Goal: Task Accomplishment & Management: Complete application form

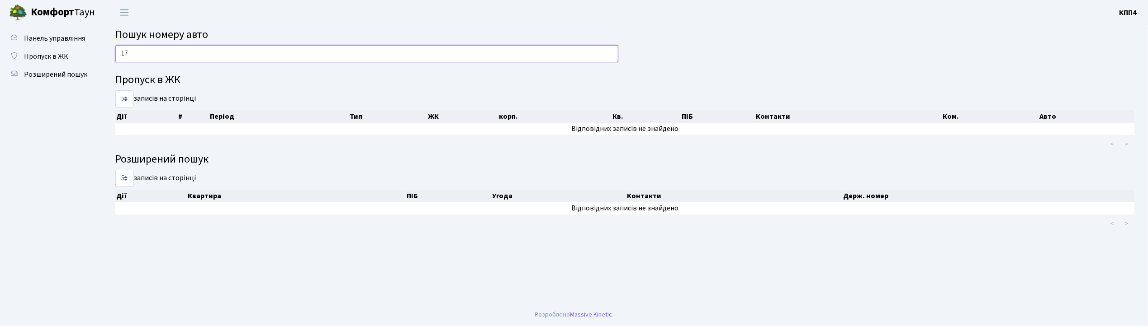
type input "1"
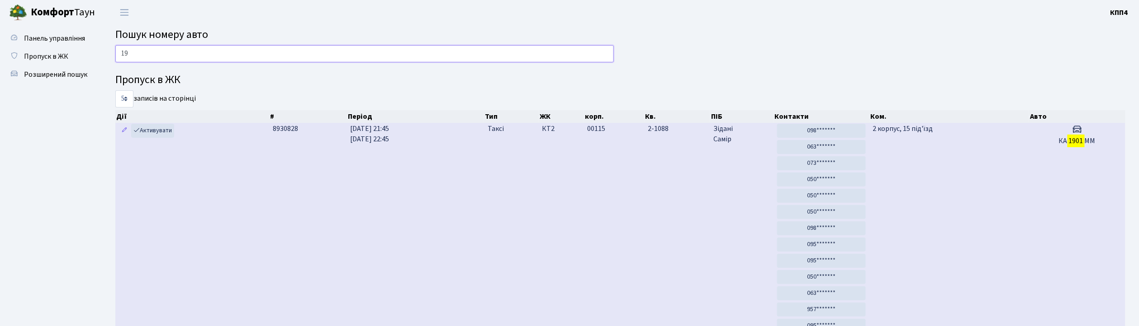
type input "1"
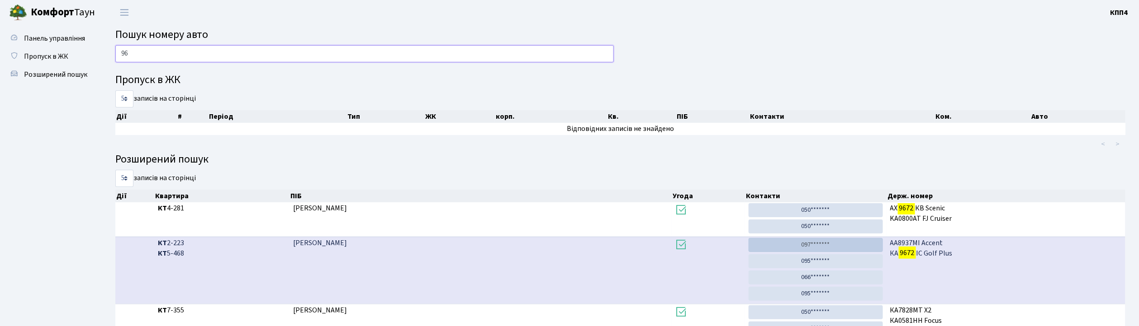
type input "9"
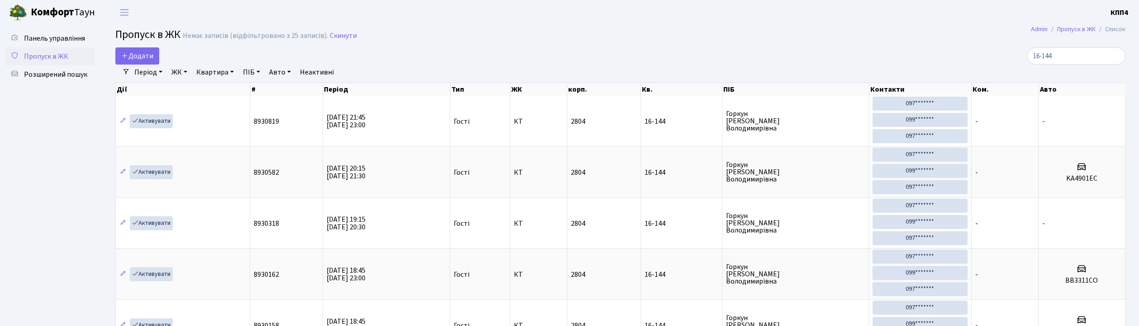
select select "25"
type input "1"
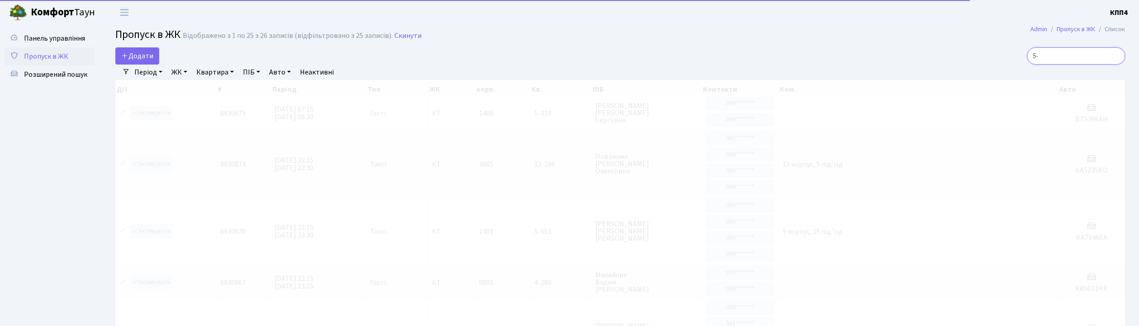
type input "5"
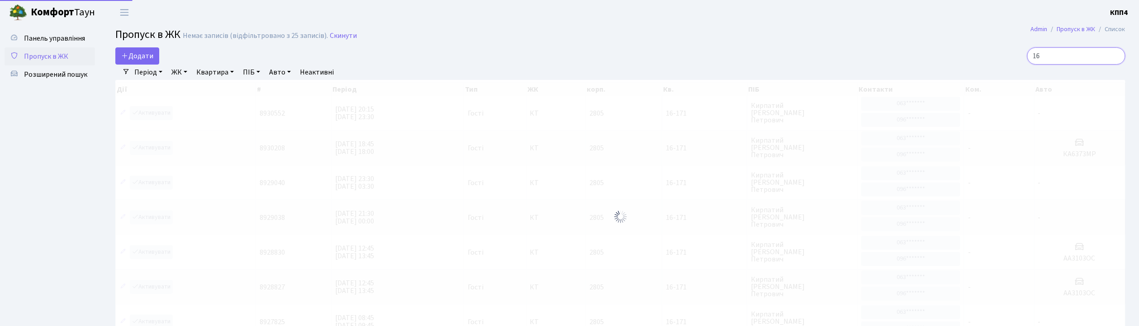
type input "1"
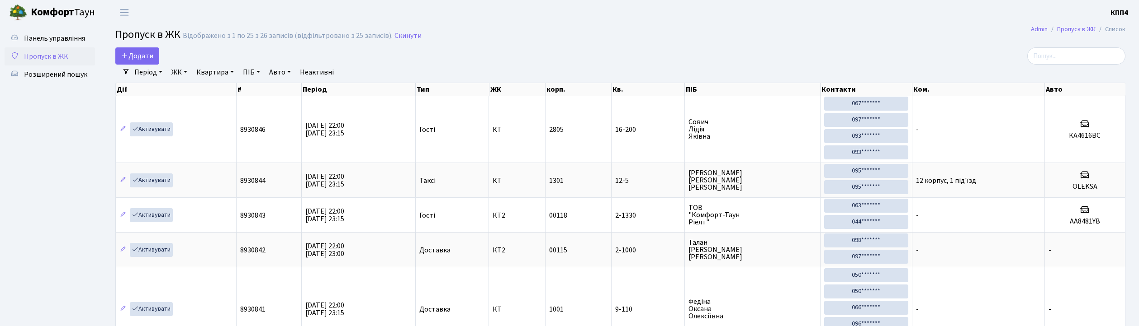
select select "25"
click at [287, 73] on link "Авто" at bounding box center [279, 72] width 29 height 15
type input "2855"
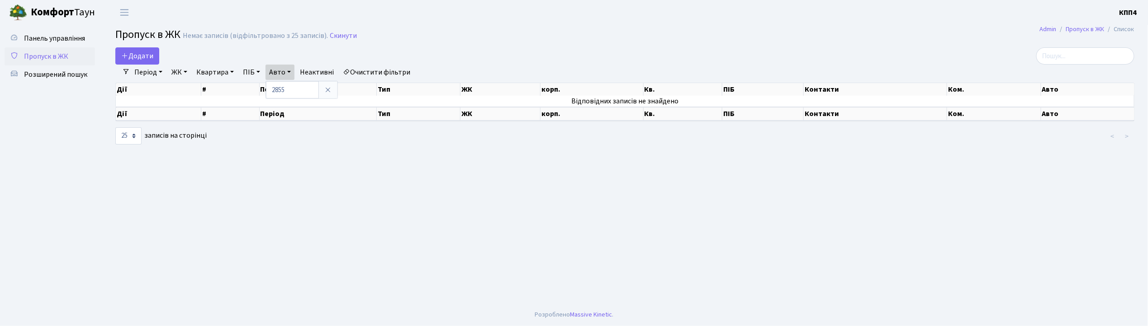
click at [219, 73] on link "Квартира" at bounding box center [215, 72] width 45 height 15
type input "7-278"
click at [71, 75] on span "Розширений пошук" at bounding box center [55, 75] width 63 height 10
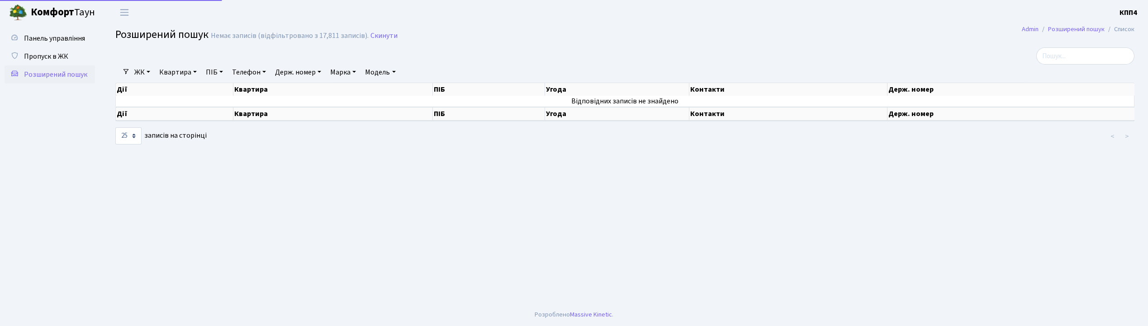
select select "25"
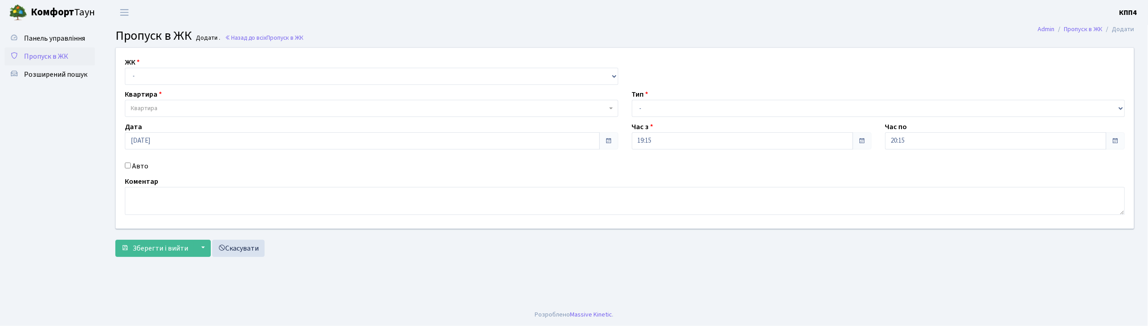
click at [129, 166] on input "Авто" at bounding box center [128, 166] width 6 height 6
checkbox input "true"
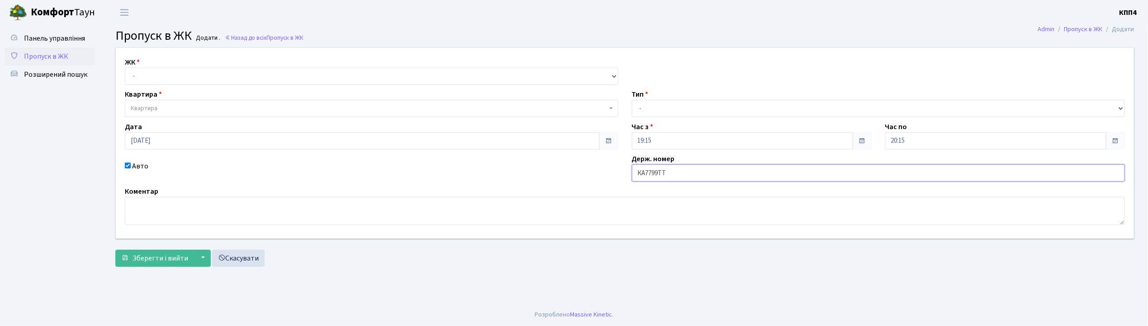
type input "КА7799ТТ"
click at [147, 73] on select "- КТ, вул. Регенераторна, 4 КТ2, просп. [STREET_ADDRESS] [STREET_ADDRESS] [PERS…" at bounding box center [371, 76] width 493 height 17
select select "271"
click at [125, 68] on select "- КТ, вул. Регенераторна, 4 КТ2, просп. [STREET_ADDRESS] [STREET_ADDRESS] [PERS…" at bounding box center [371, 76] width 493 height 17
select select
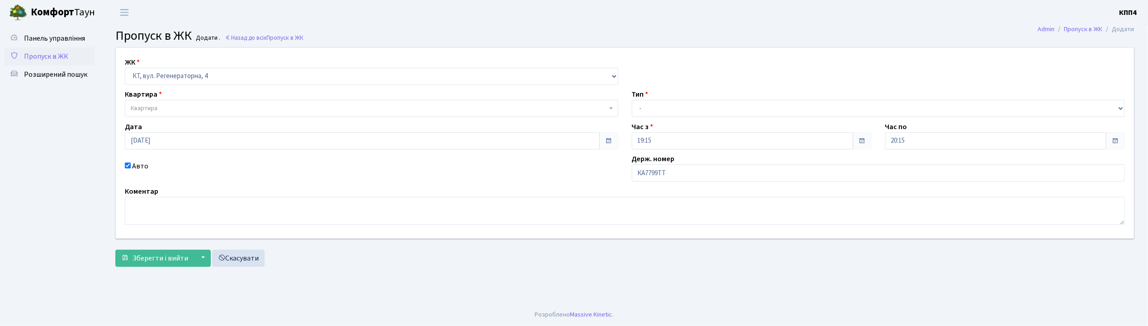
click at [147, 100] on span "Квартира" at bounding box center [371, 108] width 493 height 17
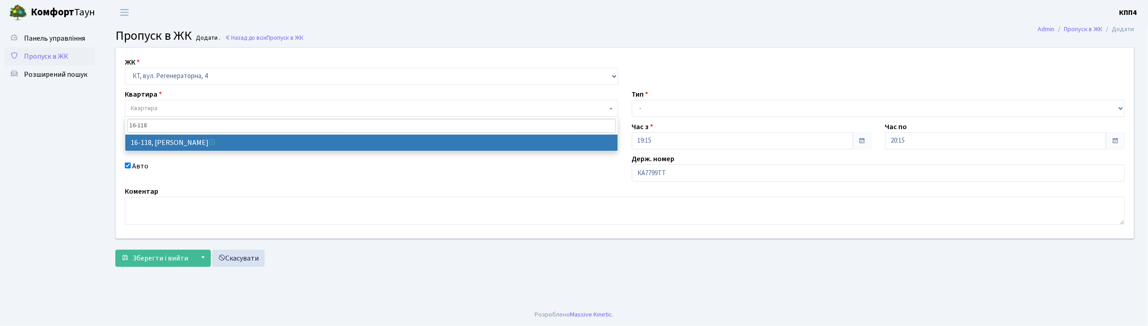
type input "16-118"
select select "8679"
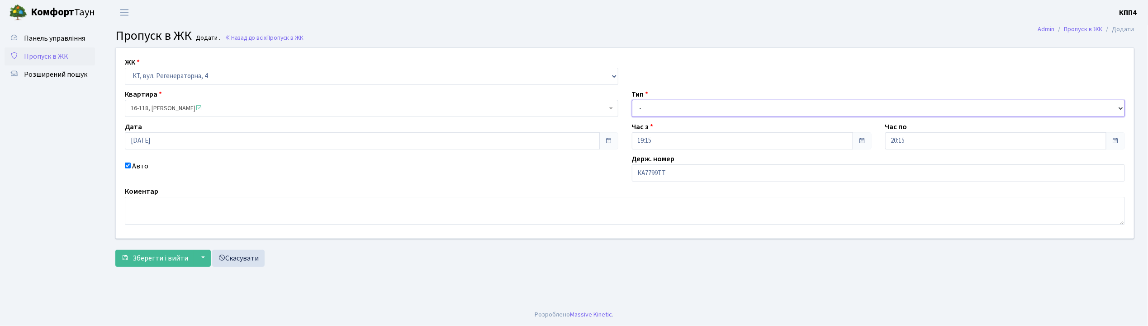
click at [649, 107] on select "- Доставка Таксі Гості Сервіс" at bounding box center [878, 108] width 493 height 17
select select "2"
click at [632, 100] on select "- Доставка Таксі Гості Сервіс" at bounding box center [878, 108] width 493 height 17
click at [171, 261] on span "Зберегти і вийти" at bounding box center [160, 259] width 56 height 10
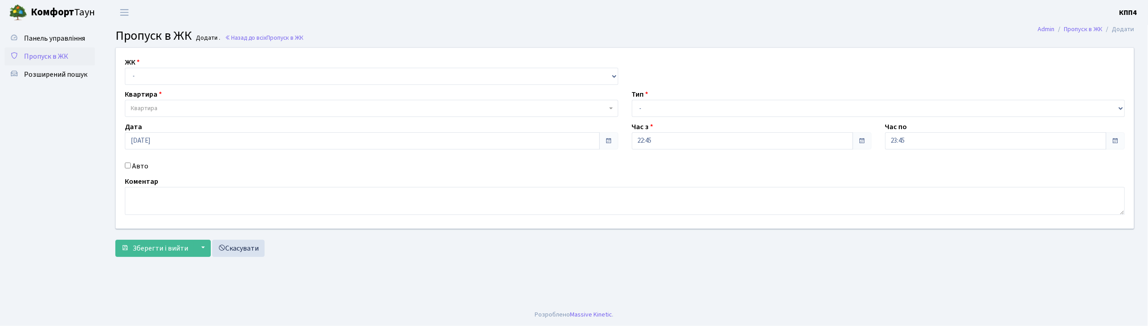
click at [128, 165] on input "Авто" at bounding box center [128, 166] width 6 height 6
checkbox input "true"
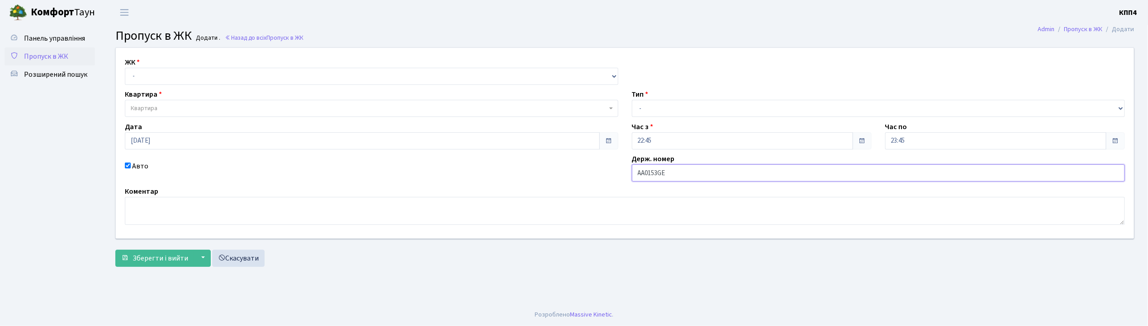
type input "АА0153GE"
click at [180, 71] on select "- КТ, вул. Регенераторна, 4 КТ2, просп. [STREET_ADDRESS] [STREET_ADDRESS] [PERS…" at bounding box center [371, 76] width 493 height 17
select select "271"
click at [125, 68] on select "- КТ, вул. Регенераторна, 4 КТ2, просп. [STREET_ADDRESS] [STREET_ADDRESS] [PERS…" at bounding box center [371, 76] width 493 height 17
select select
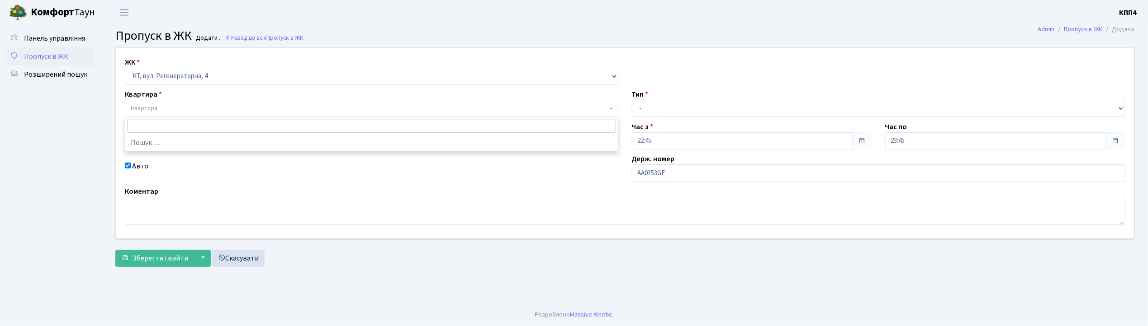
click at [178, 111] on span "Квартира" at bounding box center [369, 108] width 476 height 9
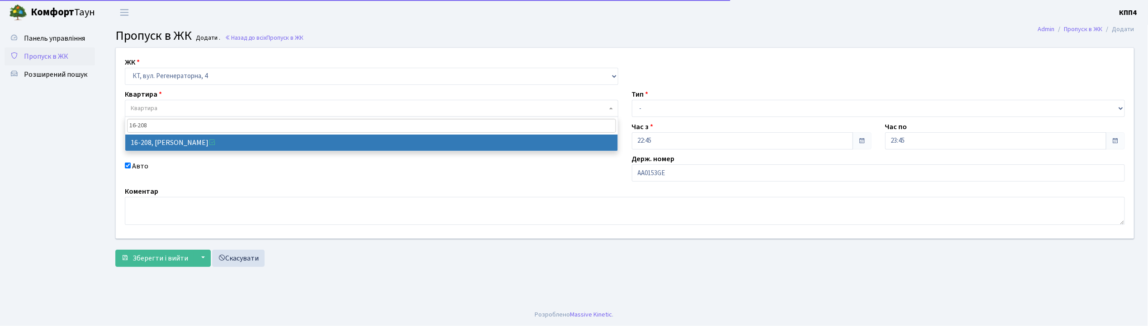
type input "16-208"
select select "8769"
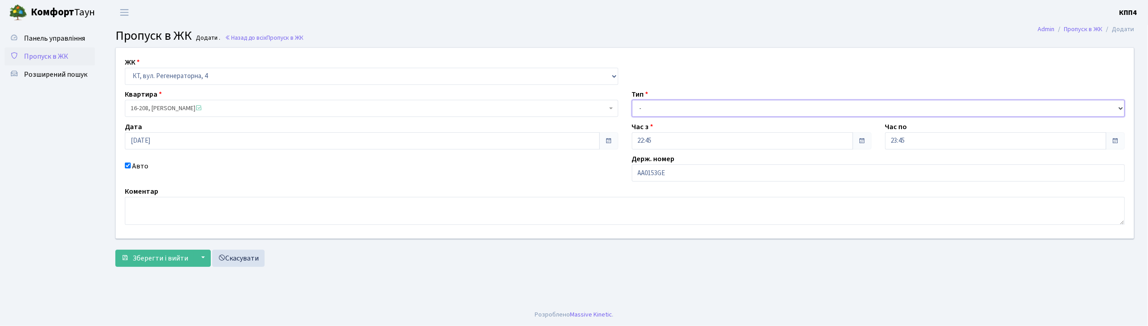
drag, startPoint x: 648, startPoint y: 104, endPoint x: 652, endPoint y: 109, distance: 6.2
click at [651, 108] on select "- Доставка Таксі Гості Сервіс" at bounding box center [878, 108] width 493 height 17
select select "2"
click at [632, 100] on select "- Доставка Таксі Гості Сервіс" at bounding box center [878, 108] width 493 height 17
click at [147, 255] on span "Зберегти і вийти" at bounding box center [160, 259] width 56 height 10
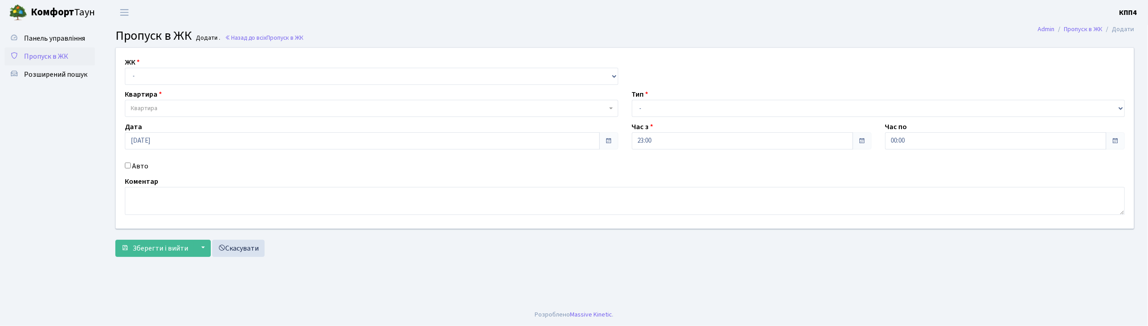
click at [127, 165] on input "Авто" at bounding box center [128, 166] width 6 height 6
checkbox input "true"
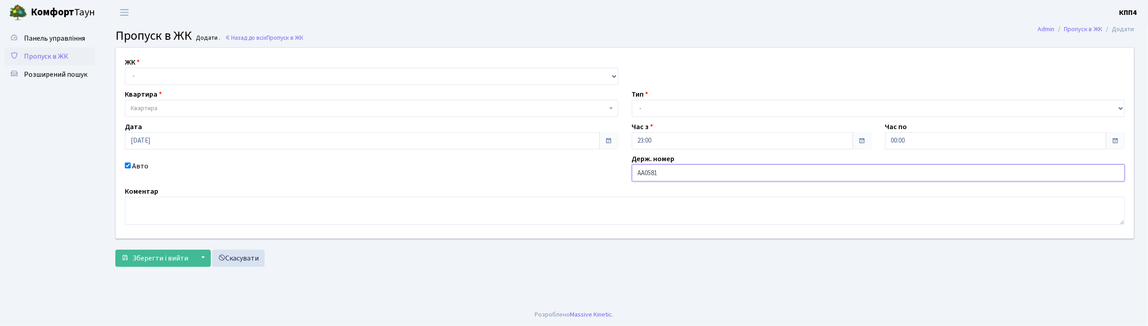
type input "АА0581ZА"
click at [143, 83] on select "- КТ, вул. Регенераторна, 4 КТ2, просп. Соборності, 17 КТ3, вул. Березнева, 16 …" at bounding box center [371, 76] width 493 height 17
select select "271"
click at [125, 68] on select "- КТ, вул. Регенераторна, 4 КТ2, просп. Соборності, 17 КТ3, вул. Березнева, 16 …" at bounding box center [371, 76] width 493 height 17
select select
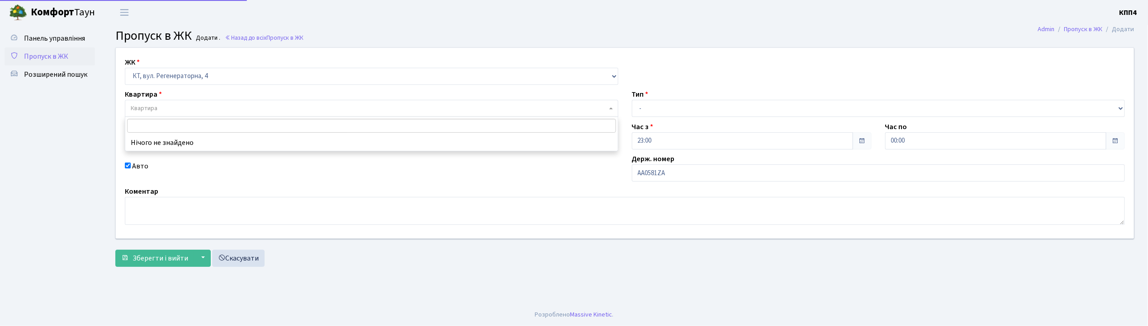
click at [172, 104] on span "Квартира" at bounding box center [371, 108] width 493 height 17
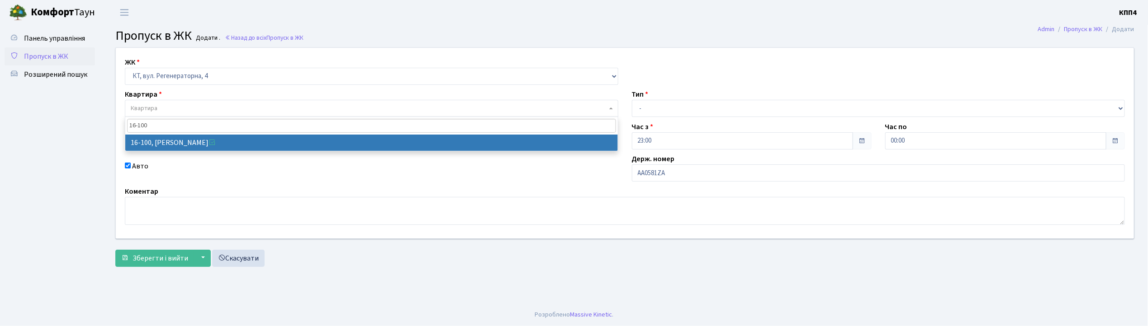
type input "16-100"
select select "8661"
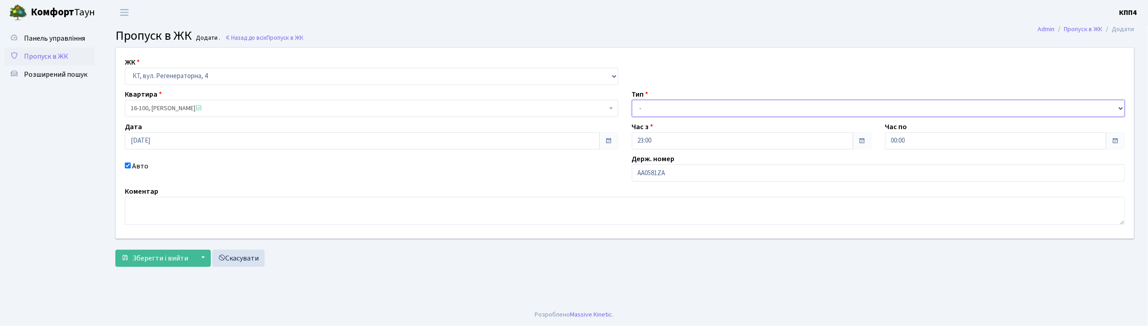
click at [643, 111] on select "- Доставка Таксі Гості Сервіс" at bounding box center [878, 108] width 493 height 17
select select "2"
click at [632, 100] on select "- Доставка Таксі Гості Сервіс" at bounding box center [878, 108] width 493 height 17
click at [168, 256] on span "Зберегти і вийти" at bounding box center [160, 259] width 56 height 10
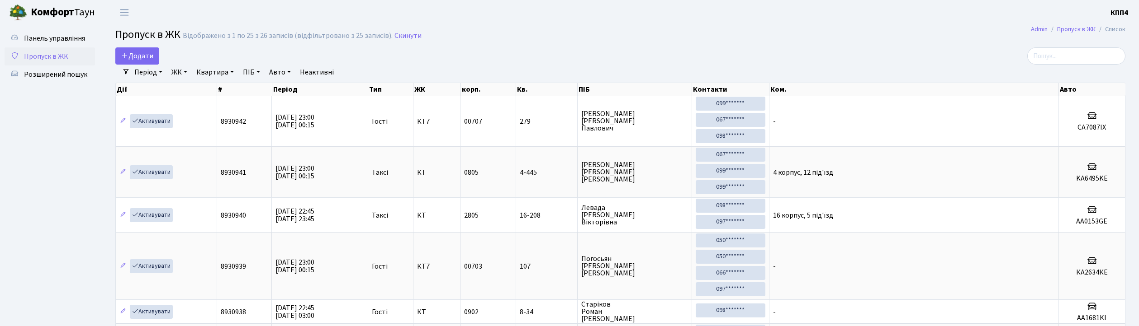
select select "25"
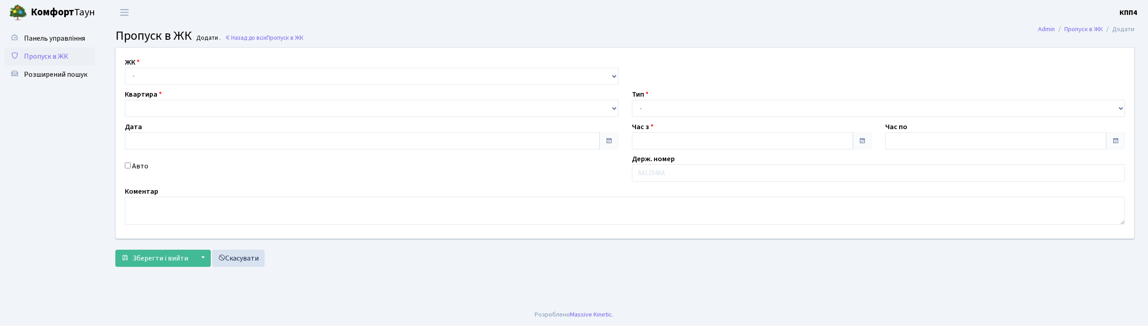
type input "[DATE]"
type input "23:00"
type input "00:15"
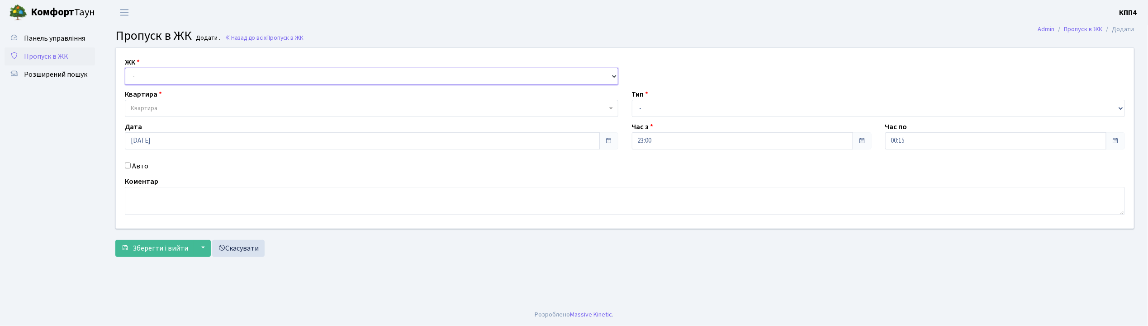
click at [181, 74] on select "- КТ, вул. Регенераторна, 4 КТ2, просп. Соборності, 17 КТ3, вул. Березнева, 16 …" at bounding box center [371, 76] width 493 height 17
select select "271"
click at [125, 68] on select "- КТ, вул. Регенераторна, 4 КТ2, просп. Соборності, 17 КТ3, вул. Березнева, 16 …" at bounding box center [371, 76] width 493 height 17
select select
click at [171, 109] on span "Квартира" at bounding box center [369, 108] width 476 height 9
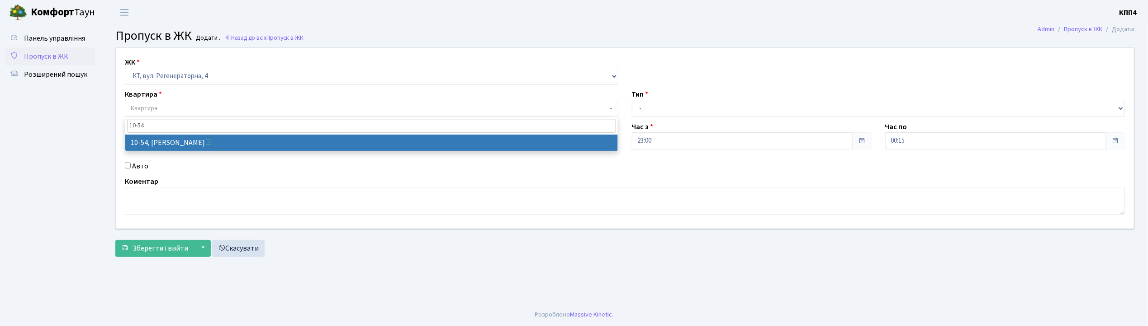
type input "10-54"
select select "6623"
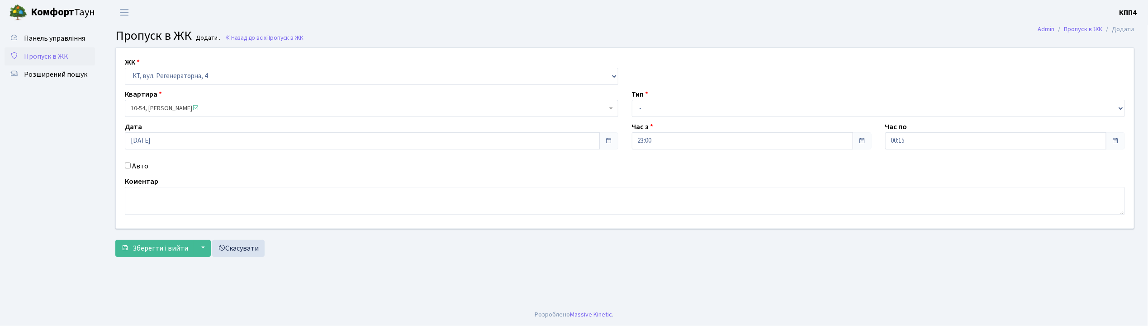
click at [127, 165] on input "Авто" at bounding box center [128, 166] width 6 height 6
checkbox input "true"
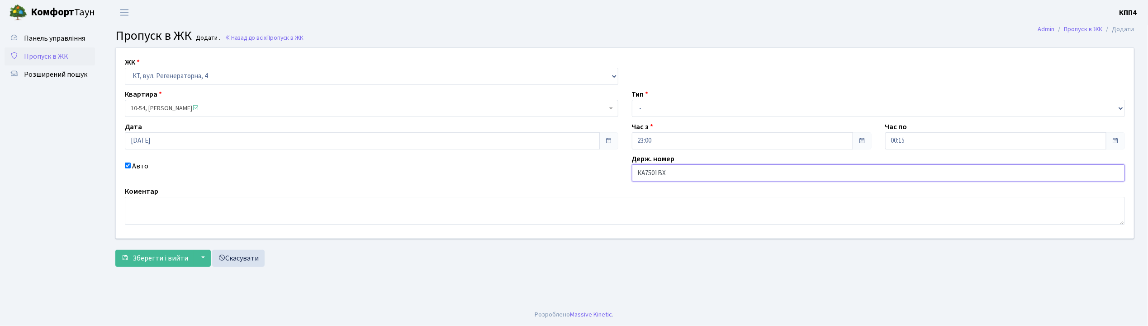
type input "КА7501ВХ"
click at [674, 110] on select "- Доставка Таксі Гості Сервіс" at bounding box center [878, 108] width 493 height 17
select select "3"
click at [632, 100] on select "- Доставка Таксі Гості Сервіс" at bounding box center [878, 108] width 493 height 17
click at [179, 257] on span "Зберегти і вийти" at bounding box center [160, 259] width 56 height 10
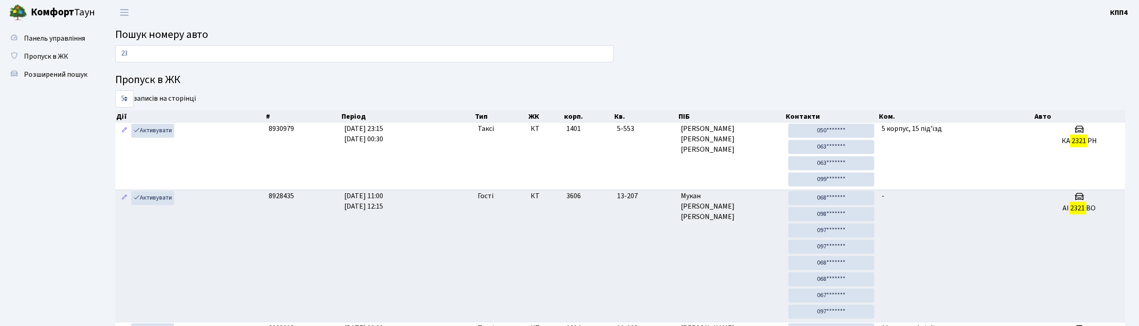
type input "2"
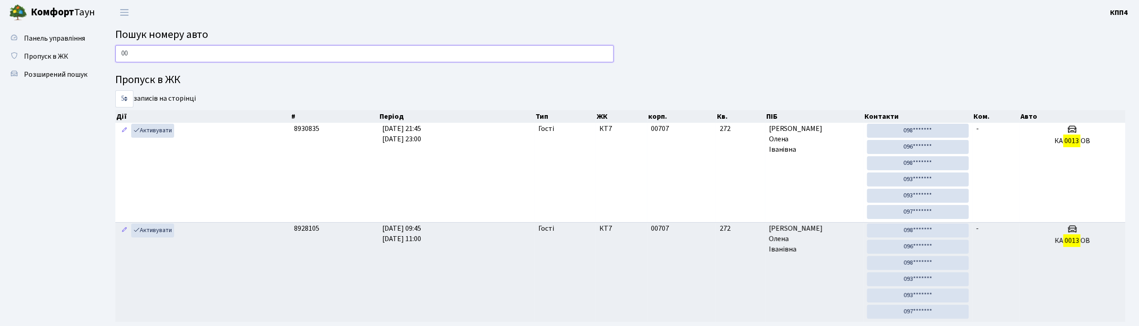
type input "0"
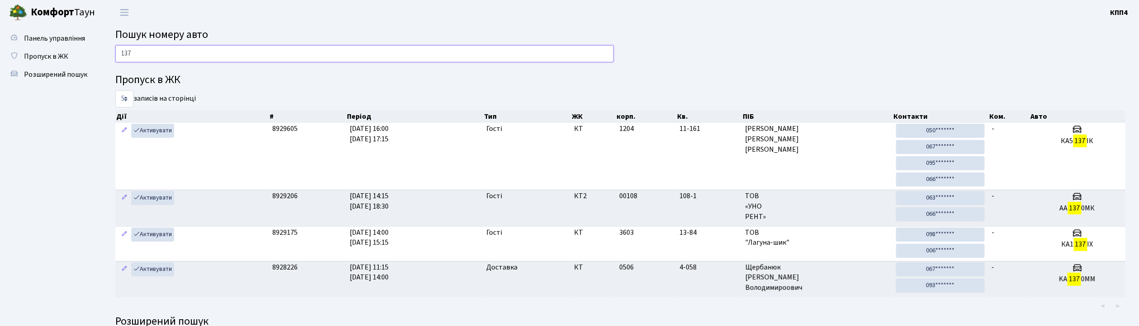
click at [146, 50] on input "137" at bounding box center [364, 53] width 498 height 17
click at [143, 55] on input "137" at bounding box center [364, 53] width 498 height 17
type input "1"
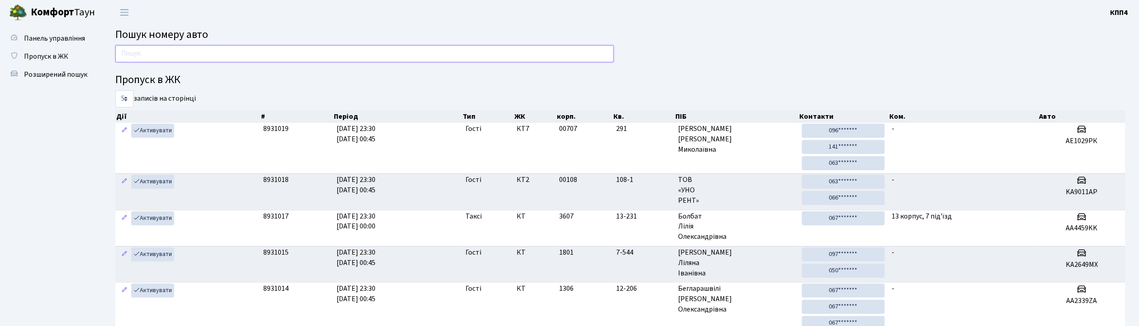
click at [143, 55] on input "text" at bounding box center [364, 53] width 498 height 17
click at [141, 53] on input "text" at bounding box center [364, 53] width 498 height 17
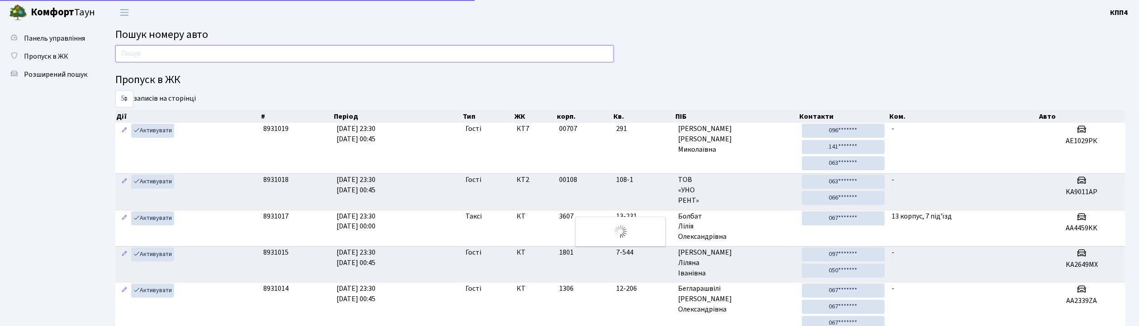
click at [136, 53] on input "text" at bounding box center [364, 53] width 498 height 17
click at [125, 53] on input "text" at bounding box center [364, 53] width 498 height 17
click at [128, 52] on input "text" at bounding box center [364, 53] width 498 height 17
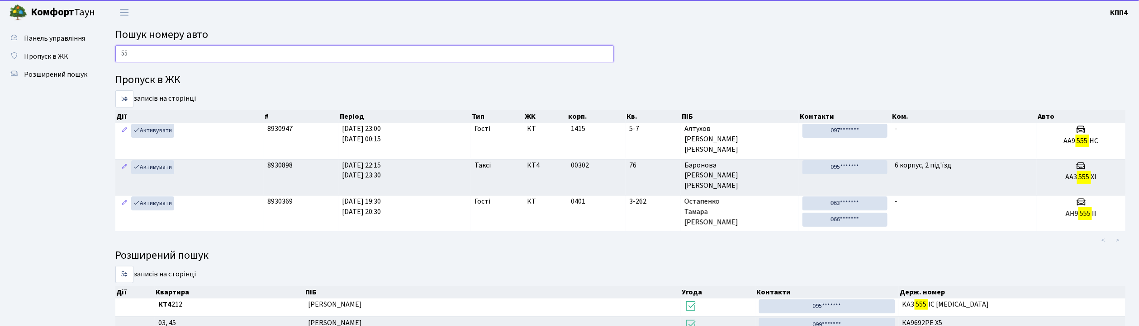
type input "5"
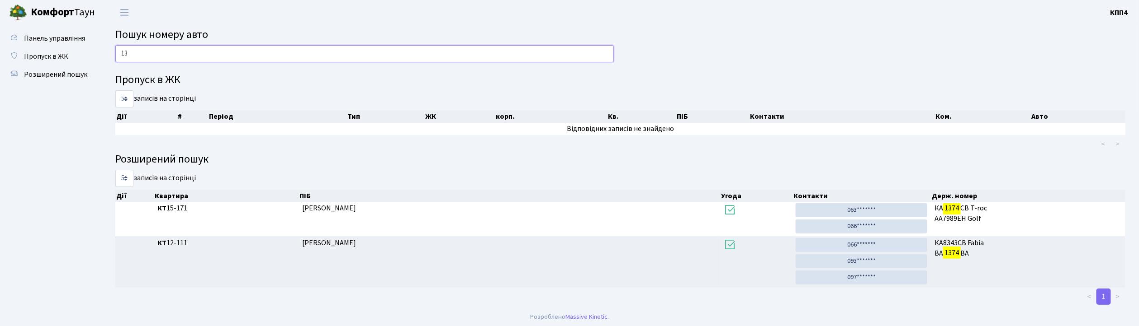
type input "1"
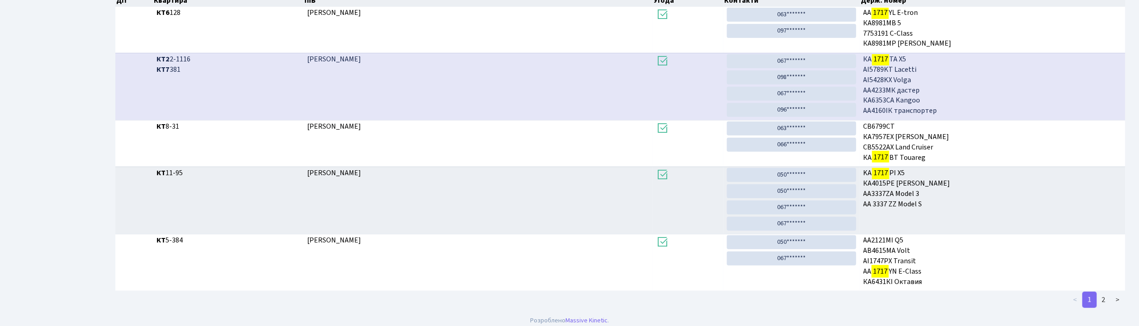
scroll to position [204, 0]
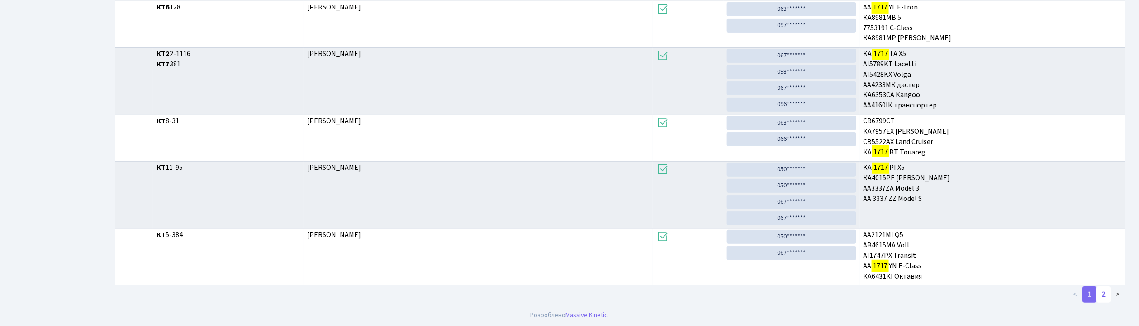
click at [1104, 295] on link "2" at bounding box center [1103, 295] width 14 height 16
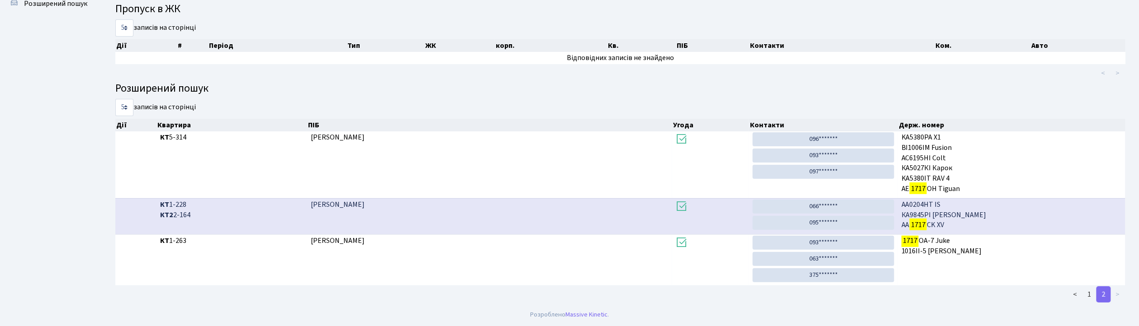
scroll to position [1, 0]
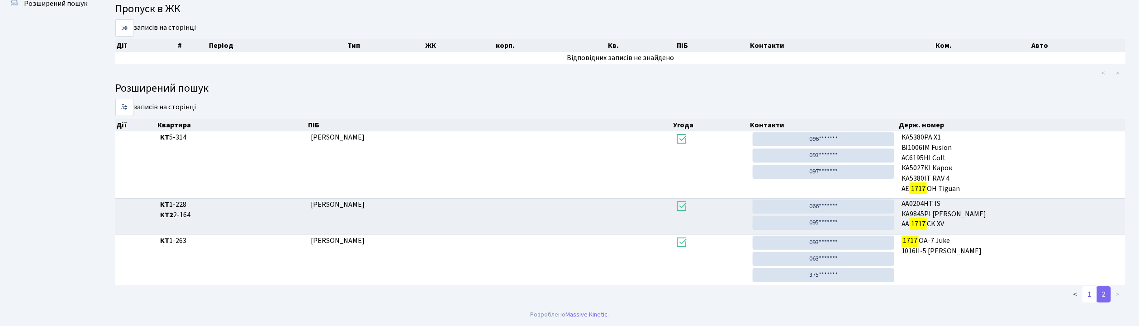
click at [1091, 298] on link "1" at bounding box center [1089, 295] width 14 height 16
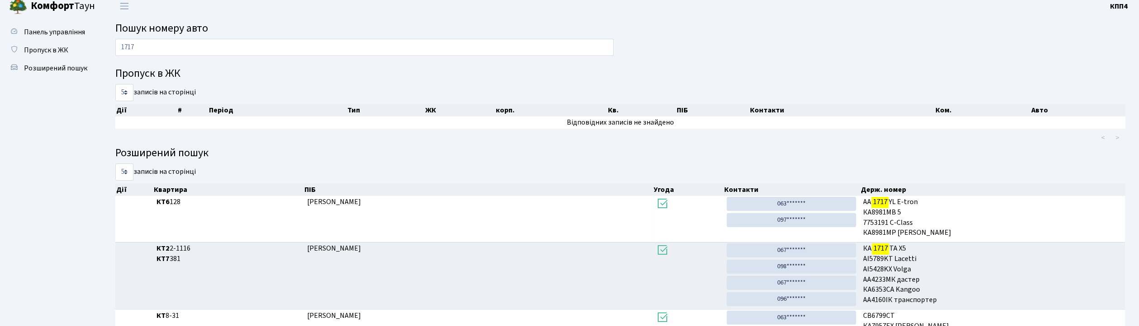
scroll to position [0, 0]
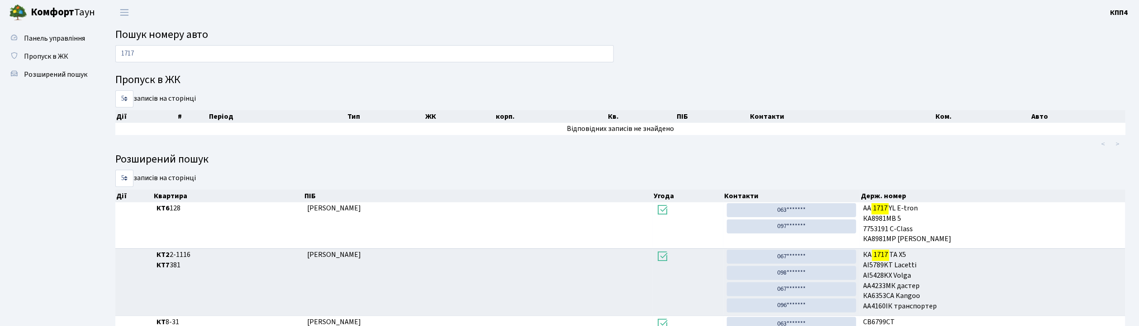
click at [273, 55] on input "1717" at bounding box center [364, 53] width 498 height 17
type input "1"
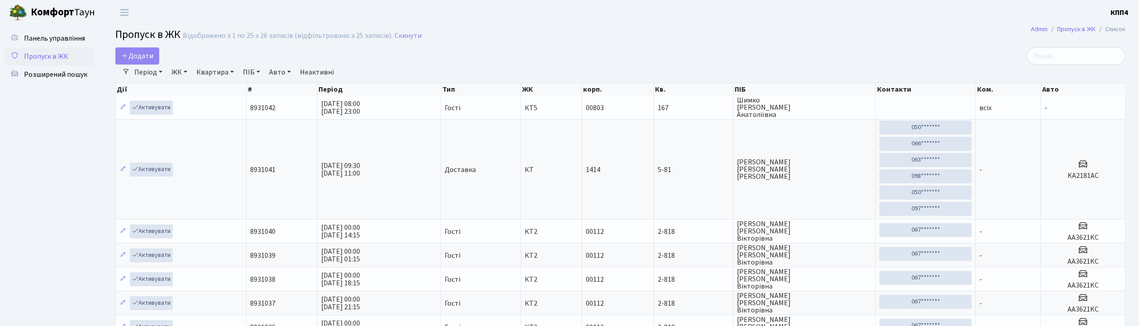
select select "25"
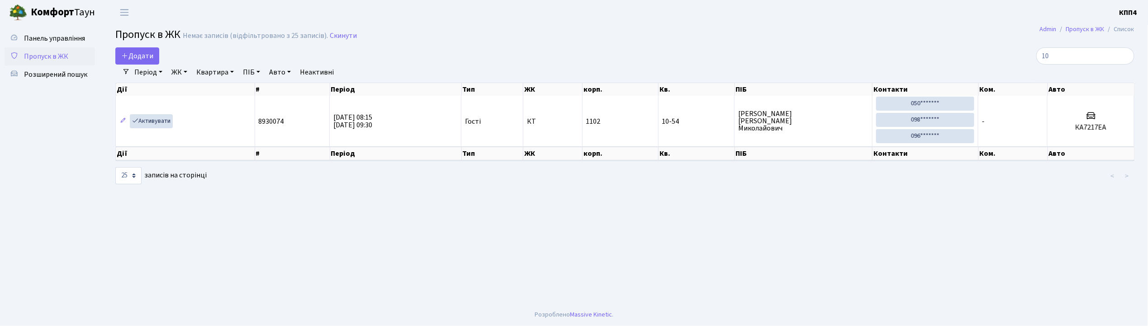
type input "1"
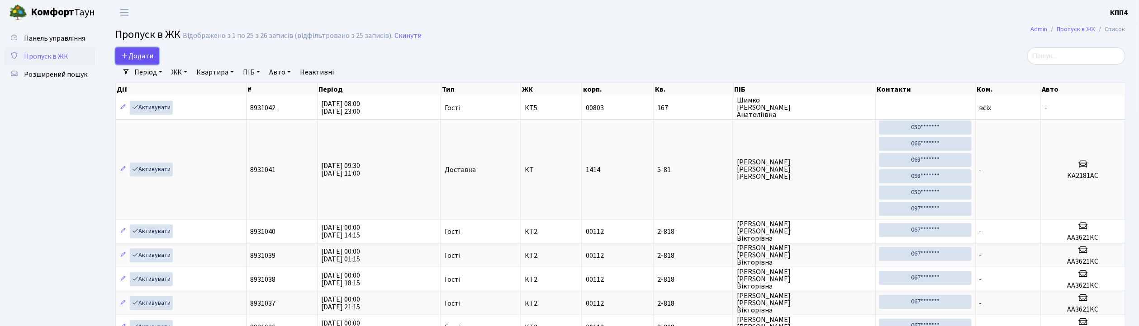
click at [138, 58] on span "Додати" at bounding box center [137, 56] width 32 height 10
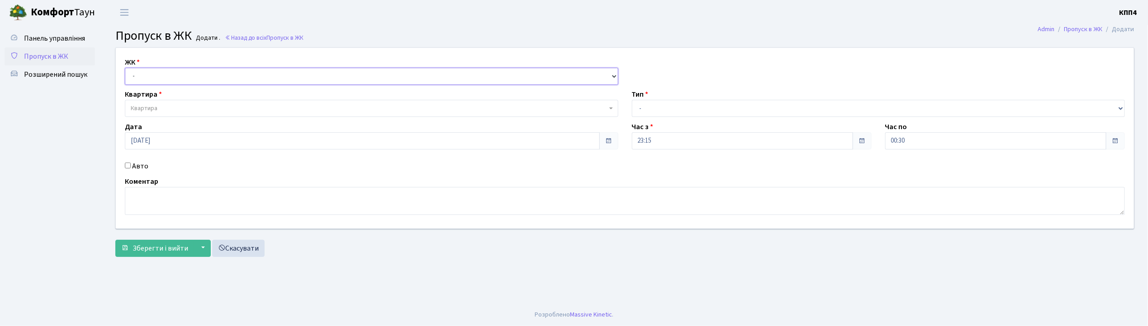
click at [172, 71] on select "- КТ, вул. Регенераторна, 4 КТ2, просп. [STREET_ADDRESS] [STREET_ADDRESS] [PERS…" at bounding box center [371, 76] width 493 height 17
select select "271"
click at [125, 68] on select "- КТ, вул. Регенераторна, 4 КТ2, просп. [STREET_ADDRESS] [STREET_ADDRESS] [PERS…" at bounding box center [371, 76] width 493 height 17
select select
click at [165, 109] on span "Квартира" at bounding box center [369, 108] width 476 height 9
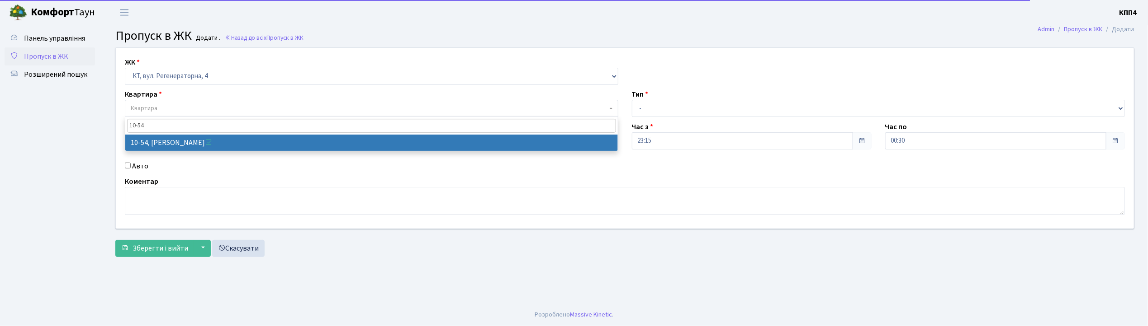
type input "10-54"
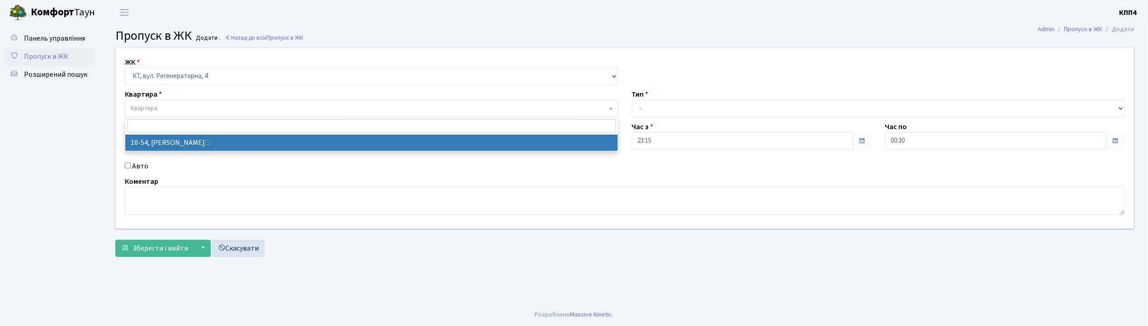
select select "6623"
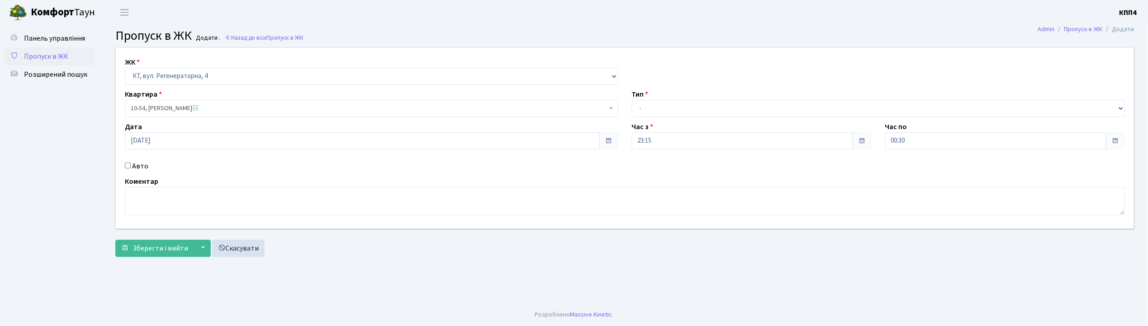
click at [127, 168] on input "Авто" at bounding box center [128, 166] width 6 height 6
checkbox input "true"
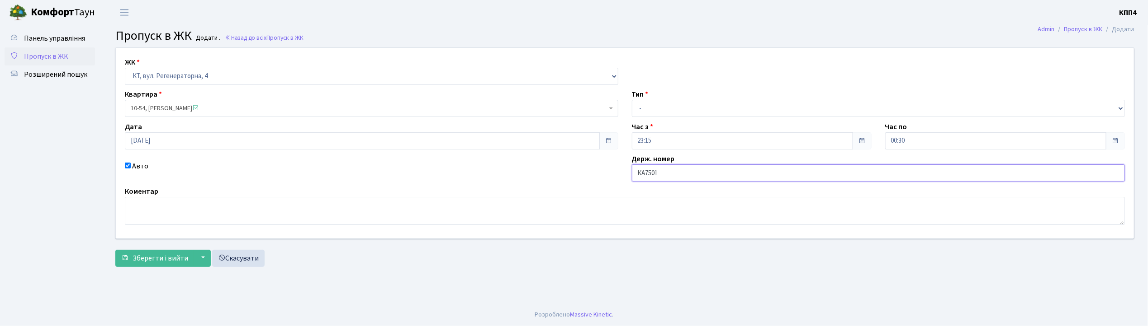
type input "КА7501ВХ"
click at [158, 260] on span "Зберегти і вийти" at bounding box center [160, 259] width 56 height 10
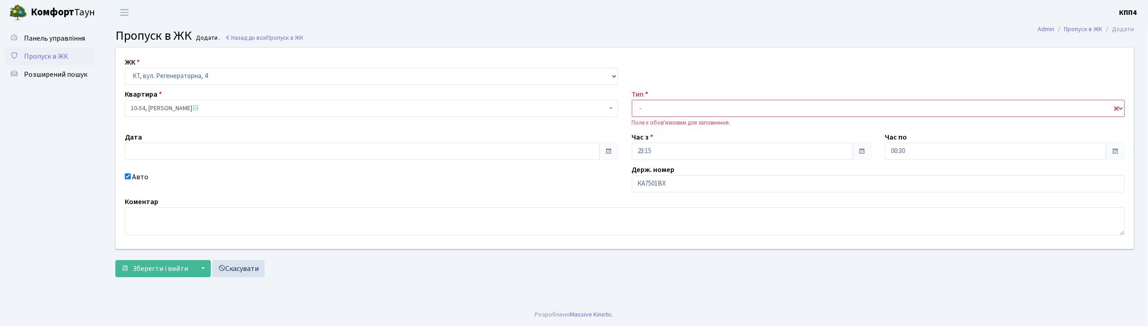
click at [662, 118] on div "Тип - Доставка Таксі Гості Сервіс Поле є обов'язковим для заповнення." at bounding box center [878, 108] width 507 height 38
click at [657, 114] on select "- Доставка Таксі Гості Сервіс" at bounding box center [878, 108] width 493 height 17
select select "2"
click at [632, 100] on select "- Доставка Таксі Гості Сервіс" at bounding box center [878, 108] width 493 height 17
click at [160, 270] on span "Зберегти і вийти" at bounding box center [160, 269] width 56 height 10
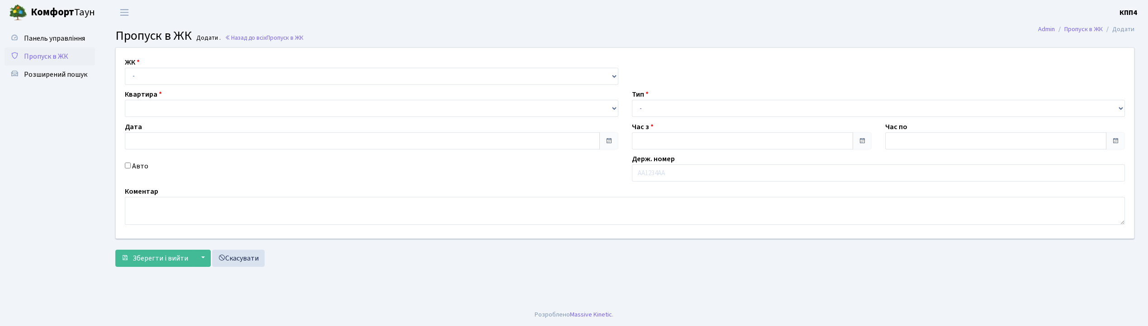
type input "[DATE]"
type input "00:30"
type input "01:30"
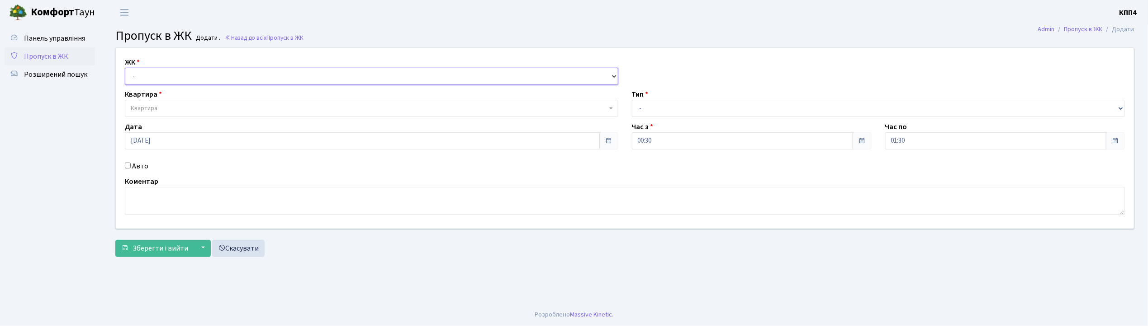
click at [143, 76] on select "- КТ, вул. Регенераторна, 4 КТ2, просп. Соборності, 17 КТ3, вул. Березнева, 16 …" at bounding box center [371, 76] width 493 height 17
select select "271"
click at [125, 68] on select "- КТ, вул. Регенераторна, 4 КТ2, просп. Соборності, 17 КТ3, вул. Березнева, 16 …" at bounding box center [371, 76] width 493 height 17
select select
click at [142, 107] on span "Квартира" at bounding box center [144, 108] width 27 height 9
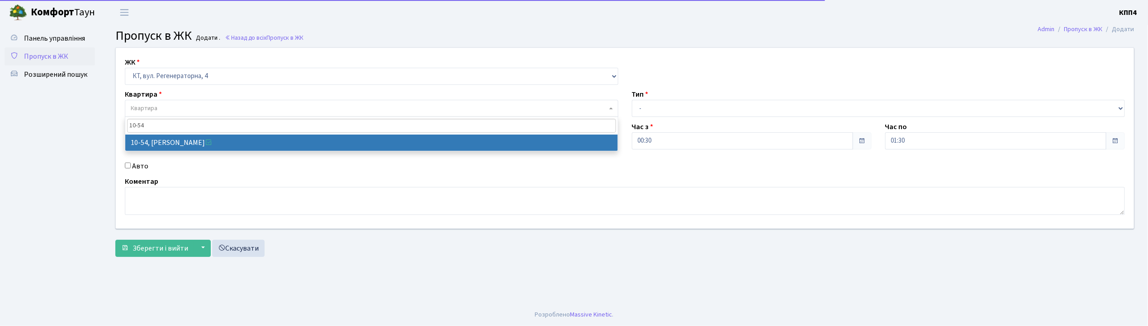
type input "10-54"
select select "6623"
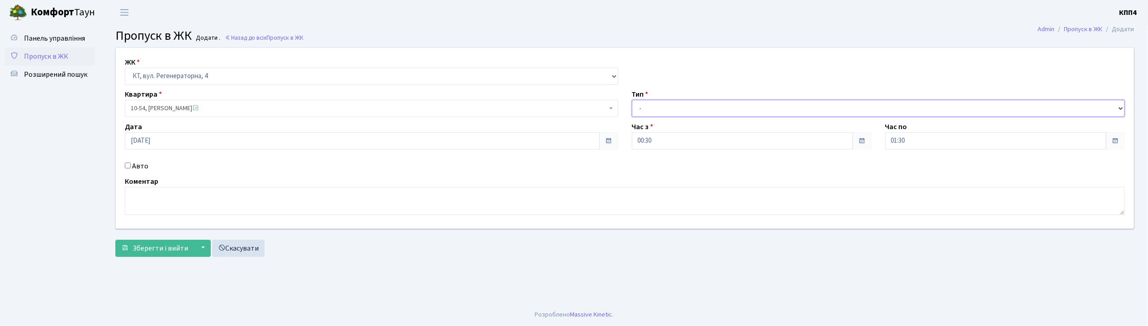
click at [648, 109] on select "- Доставка Таксі Гості Сервіс" at bounding box center [878, 108] width 493 height 17
select select "2"
click at [632, 100] on select "- Доставка Таксі Гості Сервіс" at bounding box center [878, 108] width 493 height 17
click at [127, 166] on input "Авто" at bounding box center [128, 166] width 6 height 6
checkbox input "true"
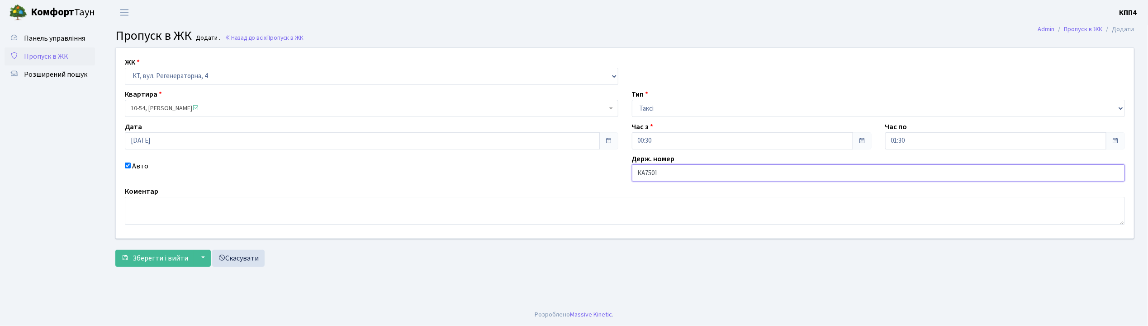
type input "КА7501ВХ"
click at [165, 257] on span "Зберегти і вийти" at bounding box center [160, 259] width 56 height 10
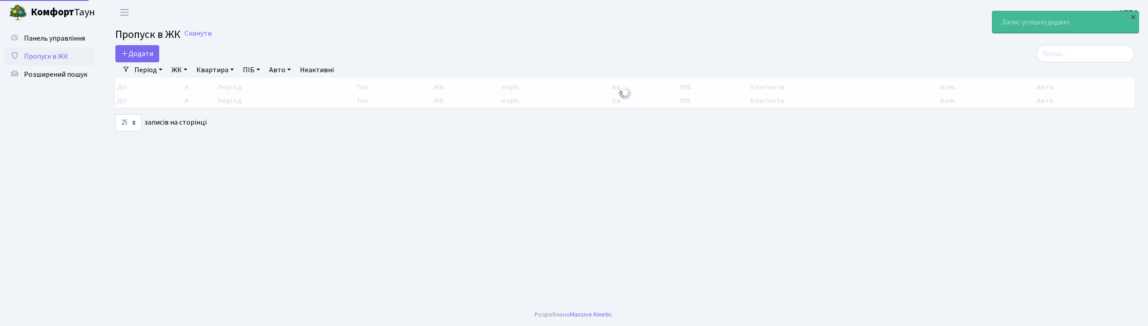
select select "25"
